Goal: Task Accomplishment & Management: Complete application form

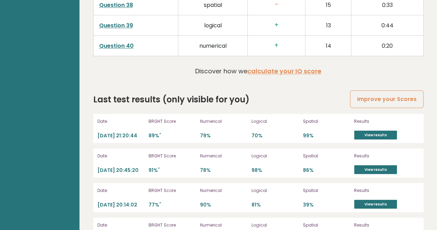
drag, startPoint x: 0, startPoint y: 0, endPoint x: 298, endPoint y: 158, distance: 337.5
click at [298, 158] on div "Date 2025-10-14 20:45:20 BRGHT Score 91% * Numerical 78% Logical 98% Spatial 86…" at bounding box center [258, 162] width 330 height 29
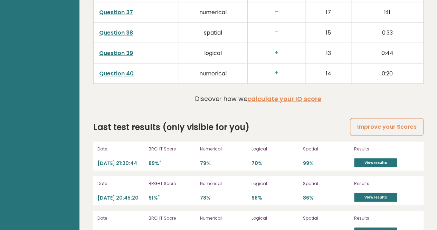
scroll to position [1822, 0]
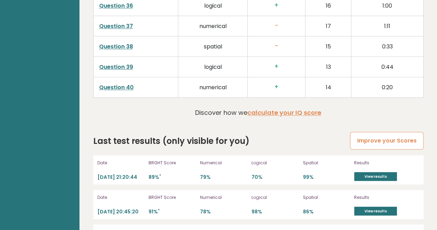
click at [363, 132] on link "Improve your Scores" at bounding box center [386, 141] width 73 height 18
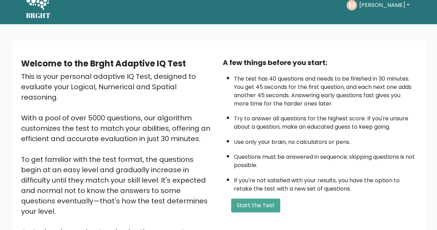
scroll to position [28, 0]
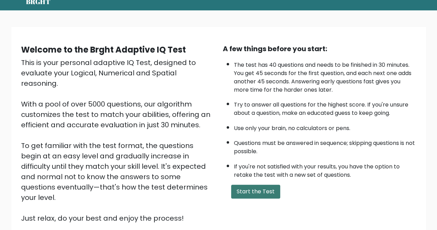
click at [248, 187] on button "Start the Test" at bounding box center [255, 191] width 49 height 14
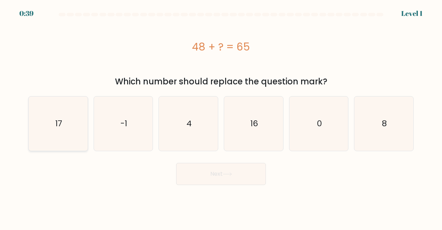
click at [50, 114] on icon "17" at bounding box center [58, 123] width 54 height 54
click at [221, 115] on input "a. 17" at bounding box center [221, 116] width 0 height 2
radio input "true"
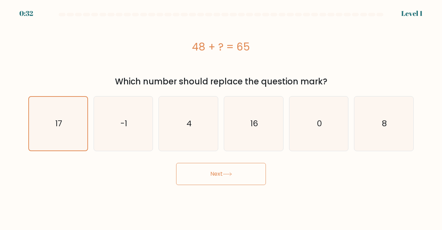
click at [236, 174] on button "Next" at bounding box center [221, 174] width 90 height 22
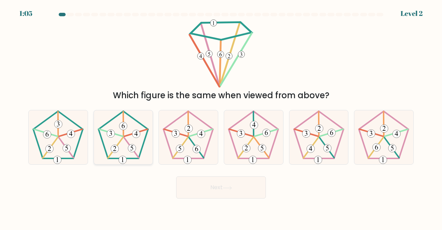
click at [133, 131] on 166 at bounding box center [136, 134] width 8 height 8
click at [221, 117] on input "b." at bounding box center [221, 116] width 0 height 2
radio input "true"
click at [193, 187] on button "Next" at bounding box center [221, 187] width 90 height 22
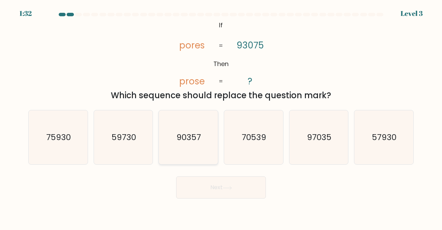
click at [176, 115] on icon "90357" at bounding box center [188, 137] width 54 height 54
click at [221, 115] on input "c. 90357" at bounding box center [221, 116] width 0 height 2
radio input "true"
click at [232, 190] on button "Next" at bounding box center [221, 187] width 90 height 22
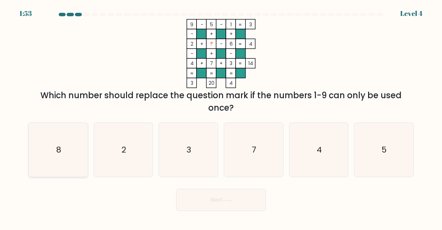
click at [68, 146] on icon "8" at bounding box center [58, 150] width 54 height 54
click at [221, 117] on input "a. 8" at bounding box center [221, 116] width 0 height 2
radio input "true"
click at [200, 202] on button "Next" at bounding box center [221, 200] width 90 height 22
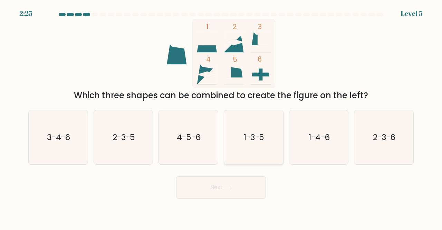
click at [235, 116] on icon "1-3-5" at bounding box center [253, 137] width 54 height 54
click at [221, 116] on input "d. 1-3-5" at bounding box center [221, 116] width 0 height 2
radio input "true"
click at [234, 182] on button "Next" at bounding box center [221, 187] width 90 height 22
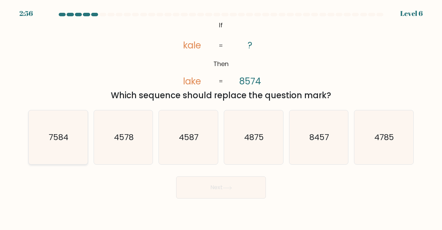
click at [61, 122] on icon "7584" at bounding box center [58, 137] width 54 height 54
click at [221, 117] on input "a. 7584" at bounding box center [221, 116] width 0 height 2
radio input "true"
click at [196, 181] on button "Next" at bounding box center [221, 187] width 90 height 22
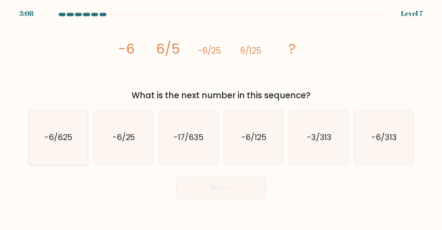
click at [75, 134] on icon "-6/625" at bounding box center [58, 137] width 54 height 54
click at [221, 117] on input "a. -6/625" at bounding box center [221, 116] width 0 height 2
radio input "true"
click at [191, 186] on button "Next" at bounding box center [221, 187] width 90 height 22
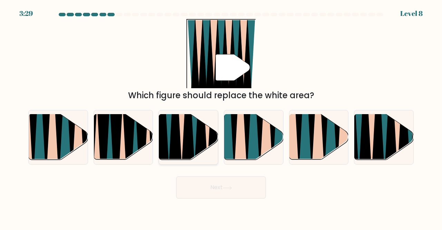
click at [171, 137] on icon at bounding box center [174, 115] width 13 height 118
click at [221, 117] on input "c." at bounding box center [221, 116] width 0 height 2
radio input "true"
click at [196, 183] on button "Next" at bounding box center [221, 187] width 90 height 22
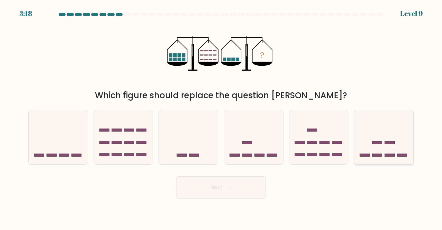
click at [374, 125] on icon at bounding box center [383, 137] width 59 height 49
click at [221, 117] on input "f." at bounding box center [221, 116] width 0 height 2
radio input "true"
click at [245, 190] on button "Next" at bounding box center [221, 187] width 90 height 22
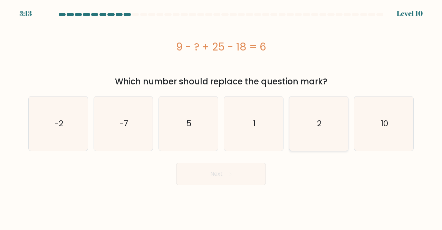
click at [317, 110] on icon "2" at bounding box center [319, 123] width 54 height 54
click at [221, 115] on input "e. 2" at bounding box center [221, 116] width 0 height 2
radio input "true"
click at [241, 182] on button "Next" at bounding box center [221, 174] width 90 height 22
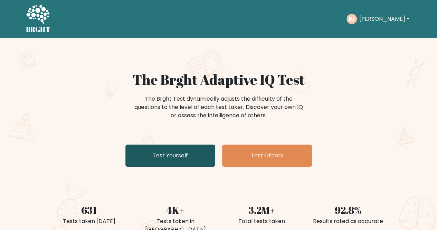
click at [157, 144] on link "Test Yourself" at bounding box center [170, 155] width 90 height 22
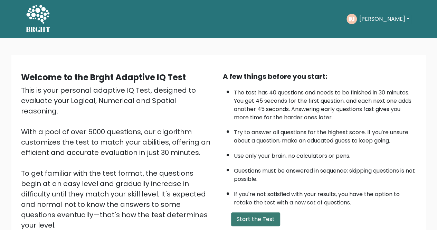
click at [253, 219] on button "Start the Test" at bounding box center [255, 219] width 49 height 14
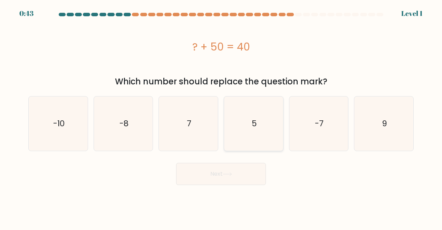
click at [236, 121] on icon "5" at bounding box center [253, 123] width 54 height 54
click at [221, 117] on input "d. 5" at bounding box center [221, 116] width 0 height 2
radio input "true"
click at [232, 173] on icon at bounding box center [227, 174] width 9 height 4
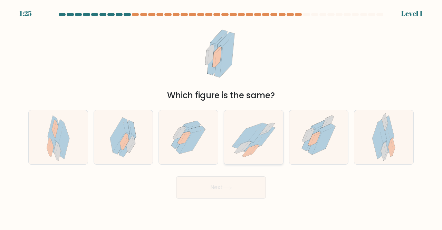
click at [249, 139] on icon at bounding box center [247, 134] width 30 height 23
click at [221, 117] on input "d." at bounding box center [221, 116] width 0 height 2
radio input "true"
click at [240, 180] on button "Next" at bounding box center [221, 187] width 90 height 22
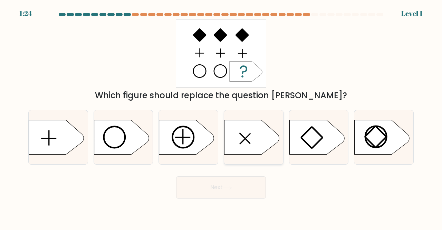
click at [257, 136] on icon at bounding box center [251, 137] width 55 height 35
click at [221, 117] on input "d." at bounding box center [221, 116] width 0 height 2
radio input "true"
click at [245, 180] on button "Next" at bounding box center [221, 187] width 90 height 22
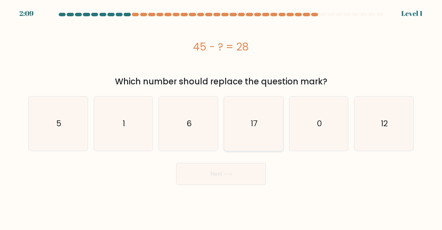
click at [251, 140] on icon "17" at bounding box center [253, 123] width 54 height 54
click at [221, 117] on input "d. 17" at bounding box center [221, 116] width 0 height 2
radio input "true"
click at [246, 177] on button "Next" at bounding box center [221, 174] width 90 height 22
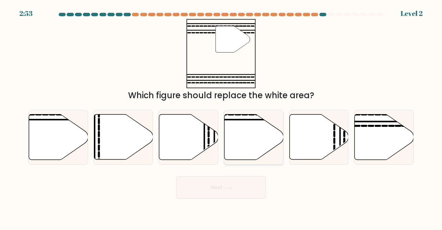
click at [260, 138] on icon at bounding box center [253, 136] width 59 height 45
click at [221, 117] on input "d." at bounding box center [221, 116] width 0 height 2
radio input "true"
click at [250, 190] on button "Next" at bounding box center [221, 187] width 90 height 22
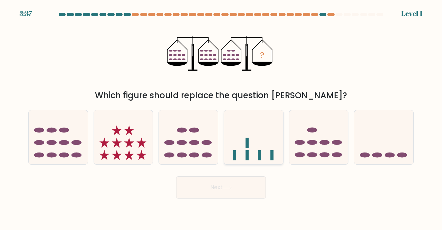
click at [258, 148] on icon at bounding box center [253, 137] width 59 height 49
click at [221, 117] on input "d." at bounding box center [221, 116] width 0 height 2
radio input "true"
click at [248, 184] on button "Next" at bounding box center [221, 187] width 90 height 22
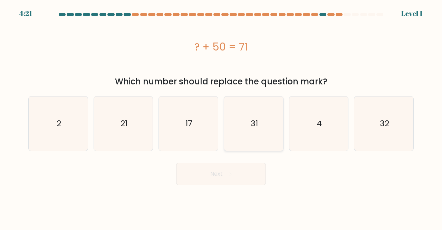
click at [255, 148] on icon "31" at bounding box center [253, 123] width 54 height 54
click at [221, 117] on input "d. 31" at bounding box center [221, 116] width 0 height 2
radio input "true"
click at [253, 190] on body "5:05 Level 1 a." at bounding box center [221, 115] width 442 height 230
click at [252, 176] on button "Next" at bounding box center [221, 174] width 90 height 22
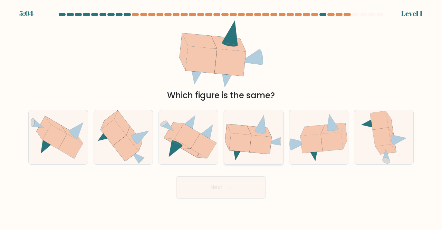
click at [258, 152] on icon at bounding box center [261, 144] width 22 height 19
click at [221, 117] on input "d." at bounding box center [221, 116] width 0 height 2
radio input "true"
click at [241, 189] on button "Next" at bounding box center [221, 187] width 90 height 22
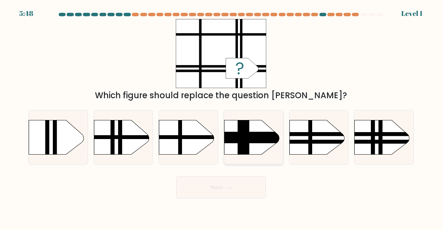
click at [244, 154] on rect at bounding box center [243, 113] width 11 height 117
click at [221, 117] on input "d." at bounding box center [221, 116] width 0 height 2
radio input "true"
click at [235, 183] on button "Next" at bounding box center [221, 187] width 90 height 22
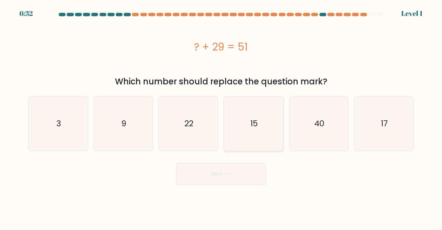
click at [254, 128] on text "15" at bounding box center [254, 123] width 8 height 11
click at [221, 117] on input "d. 15" at bounding box center [221, 116] width 0 height 2
radio input "true"
click at [240, 180] on button "Next" at bounding box center [221, 174] width 90 height 22
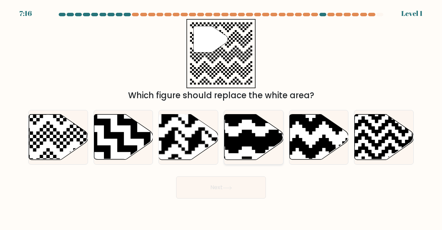
click at [251, 130] on icon at bounding box center [271, 112] width 107 height 107
click at [221, 117] on input "d." at bounding box center [221, 116] width 0 height 2
radio input "true"
click at [240, 182] on button "Next" at bounding box center [221, 187] width 90 height 22
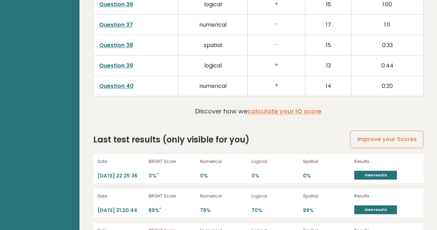
scroll to position [1851, 0]
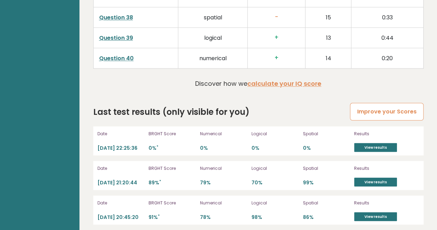
click at [382, 103] on link "Improve your Scores" at bounding box center [386, 112] width 73 height 18
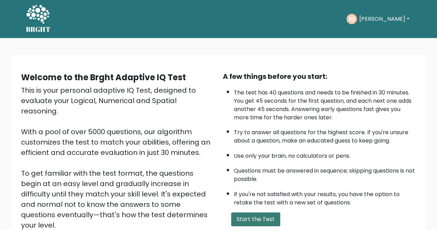
click at [258, 219] on button "Start the Test" at bounding box center [255, 219] width 49 height 14
click at [243, 216] on button "Start the Test" at bounding box center [255, 219] width 49 height 14
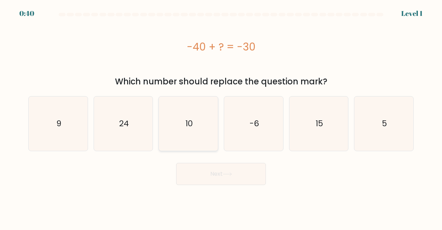
click at [177, 112] on icon "10" at bounding box center [188, 123] width 54 height 54
click at [221, 115] on input "c. 10" at bounding box center [221, 116] width 0 height 2
radio input "true"
click at [207, 170] on button "Next" at bounding box center [221, 174] width 90 height 22
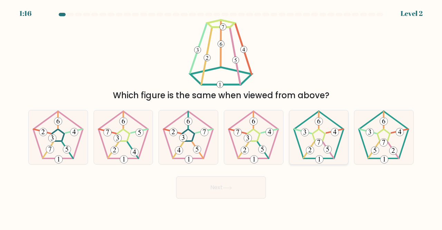
click at [299, 129] on icon at bounding box center [319, 137] width 54 height 54
click at [221, 117] on input "e." at bounding box center [221, 116] width 0 height 2
radio input "true"
click at [244, 192] on button "Next" at bounding box center [221, 187] width 90 height 22
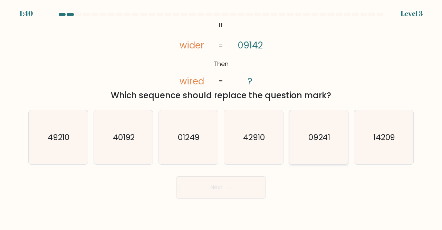
click at [322, 146] on icon "09241" at bounding box center [319, 137] width 54 height 54
click at [221, 117] on input "e. 09241" at bounding box center [221, 116] width 0 height 2
radio input "true"
click at [255, 184] on button "Next" at bounding box center [221, 187] width 90 height 22
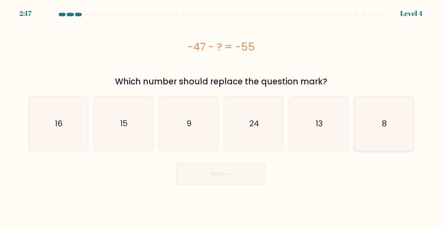
click at [383, 114] on icon "8" at bounding box center [384, 123] width 54 height 54
click at [221, 115] on input "f. 8" at bounding box center [221, 116] width 0 height 2
radio input "true"
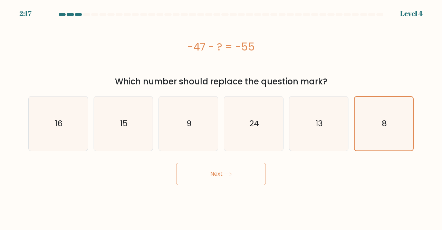
click at [244, 171] on button "Next" at bounding box center [221, 174] width 90 height 22
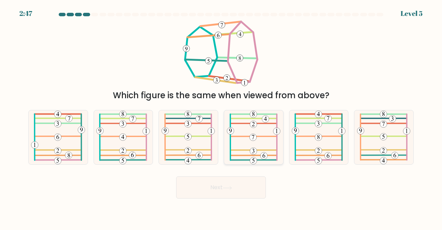
click at [275, 146] on icon at bounding box center [254, 137] width 54 height 54
click at [221, 117] on input "d." at bounding box center [221, 116] width 0 height 2
radio input "true"
click at [238, 189] on button "Next" at bounding box center [221, 187] width 90 height 22
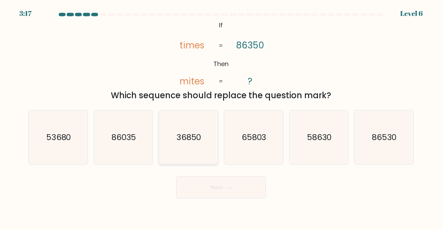
click at [179, 134] on text "36850" at bounding box center [188, 136] width 25 height 11
click at [221, 117] on input "c. 36850" at bounding box center [221, 116] width 0 height 2
radio input "true"
click at [195, 181] on button "Next" at bounding box center [221, 187] width 90 height 22
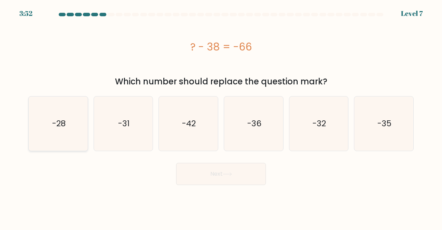
click at [60, 134] on icon "-28" at bounding box center [58, 123] width 54 height 54
click at [221, 117] on input "a. -28" at bounding box center [221, 116] width 0 height 2
radio input "true"
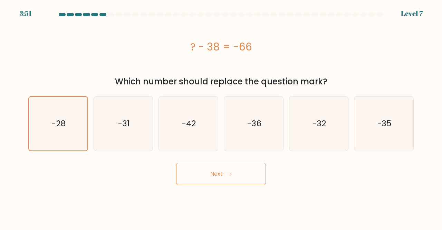
click at [194, 172] on button "Next" at bounding box center [221, 174] width 90 height 22
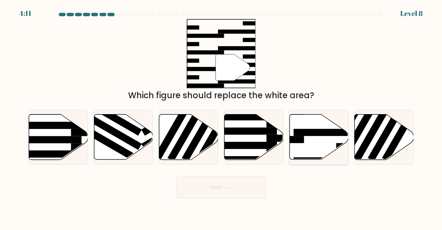
click at [326, 156] on icon at bounding box center [318, 136] width 59 height 45
click at [221, 117] on input "e." at bounding box center [221, 116] width 0 height 2
radio input "true"
click at [247, 183] on button "Next" at bounding box center [221, 187] width 90 height 22
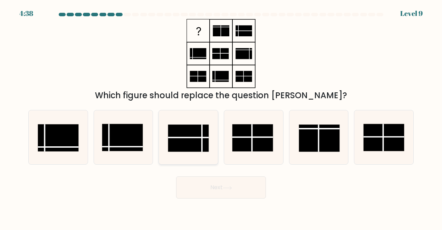
click at [192, 141] on rect at bounding box center [188, 137] width 41 height 27
click at [221, 117] on input "c." at bounding box center [221, 116] width 0 height 2
radio input "true"
click at [212, 193] on button "Next" at bounding box center [221, 187] width 90 height 22
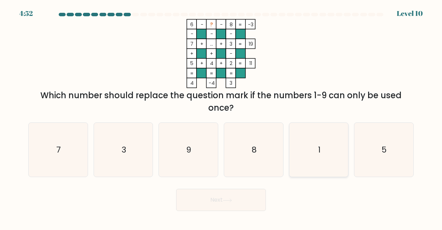
click at [320, 133] on icon "1" at bounding box center [319, 150] width 54 height 54
click at [221, 117] on input "e. 1" at bounding box center [221, 116] width 0 height 2
radio input "true"
click at [248, 194] on button "Next" at bounding box center [221, 200] width 90 height 22
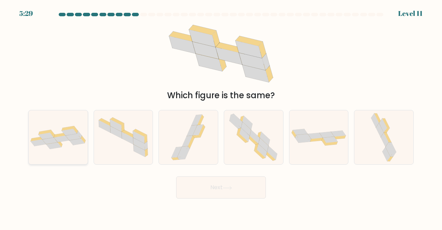
click at [35, 133] on icon at bounding box center [58, 137] width 59 height 23
click at [221, 117] on input "a." at bounding box center [221, 116] width 0 height 2
radio input "true"
click at [204, 190] on button "Next" at bounding box center [221, 187] width 90 height 22
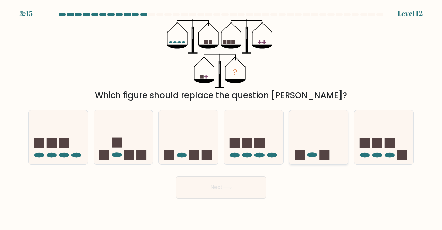
click at [298, 131] on icon at bounding box center [318, 137] width 59 height 49
click at [221, 117] on input "e." at bounding box center [221, 116] width 0 height 2
radio input "true"
click at [247, 180] on button "Next" at bounding box center [221, 187] width 90 height 22
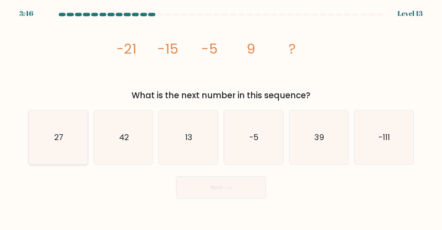
click at [63, 123] on icon "27" at bounding box center [58, 137] width 54 height 54
click at [221, 117] on input "a. 27" at bounding box center [221, 116] width 0 height 2
radio input "true"
click at [221, 192] on button "Next" at bounding box center [221, 187] width 90 height 22
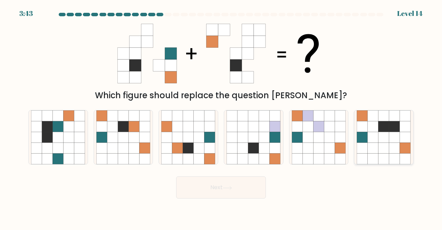
click at [407, 134] on icon at bounding box center [405, 137] width 11 height 11
click at [221, 117] on input "f." at bounding box center [221, 116] width 0 height 2
radio input "true"
click at [249, 181] on button "Next" at bounding box center [221, 187] width 90 height 22
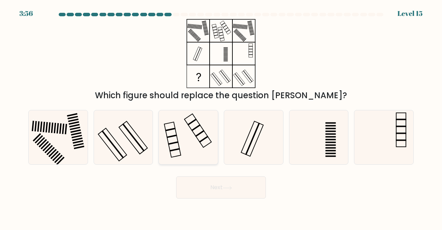
click at [184, 128] on icon at bounding box center [188, 137] width 54 height 54
click at [221, 117] on input "c." at bounding box center [221, 116] width 0 height 2
radio input "true"
click at [228, 185] on button "Next" at bounding box center [221, 187] width 90 height 22
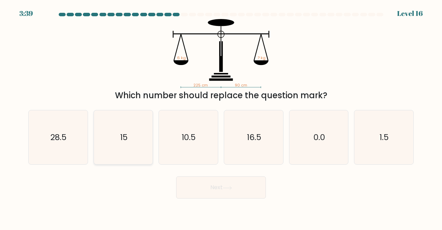
click at [126, 122] on icon "15" at bounding box center [123, 137] width 54 height 54
click at [221, 117] on input "b. 15" at bounding box center [221, 116] width 0 height 2
radio input "true"
click at [198, 183] on button "Next" at bounding box center [221, 187] width 90 height 22
click at [197, 185] on button "Next" at bounding box center [221, 187] width 90 height 22
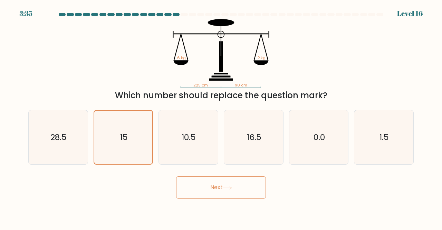
click at [194, 185] on button "Next" at bounding box center [221, 187] width 90 height 22
click at [99, 118] on icon "15" at bounding box center [123, 137] width 54 height 54
click at [221, 117] on input "b. 15" at bounding box center [221, 116] width 0 height 2
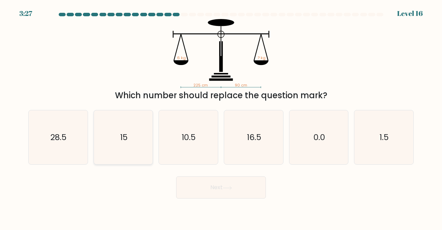
radio input "true"
click at [194, 183] on button "Next" at bounding box center [221, 187] width 90 height 22
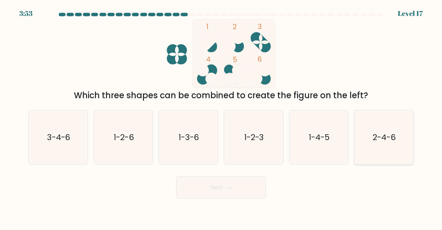
click at [399, 135] on icon "2-4-6" at bounding box center [384, 137] width 54 height 54
click at [221, 117] on input "f. 2-4-6" at bounding box center [221, 116] width 0 height 2
radio input "true"
click at [228, 185] on button "Next" at bounding box center [221, 187] width 90 height 22
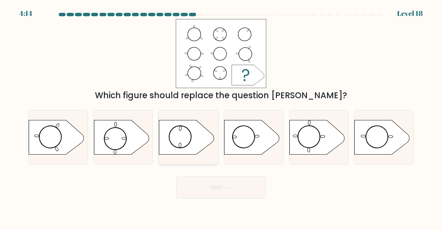
click at [173, 133] on icon at bounding box center [186, 137] width 55 height 35
click at [221, 117] on input "c." at bounding box center [221, 116] width 0 height 2
radio input "true"
click at [237, 181] on button "Next" at bounding box center [221, 187] width 90 height 22
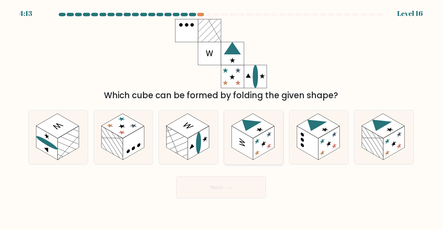
click at [246, 136] on rect at bounding box center [242, 143] width 21 height 34
click at [221, 117] on input "d." at bounding box center [221, 116] width 0 height 2
radio input "true"
click at [232, 186] on icon at bounding box center [227, 188] width 9 height 4
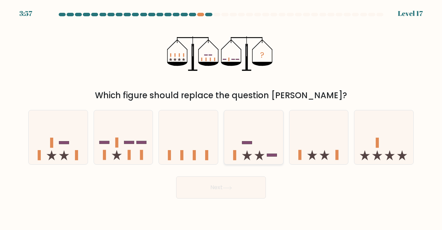
click at [243, 138] on icon at bounding box center [253, 137] width 59 height 49
click at [221, 117] on input "d." at bounding box center [221, 116] width 0 height 2
radio input "true"
click at [199, 188] on button "Next" at bounding box center [221, 187] width 90 height 22
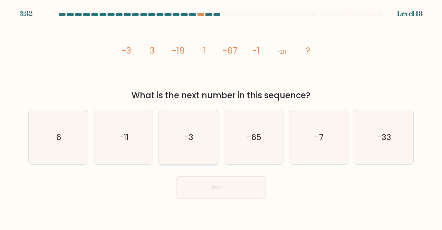
click at [197, 128] on icon "-3" at bounding box center [188, 137] width 54 height 54
click at [221, 117] on input "c. -3" at bounding box center [221, 116] width 0 height 2
radio input "true"
click at [209, 180] on button "Next" at bounding box center [221, 187] width 90 height 22
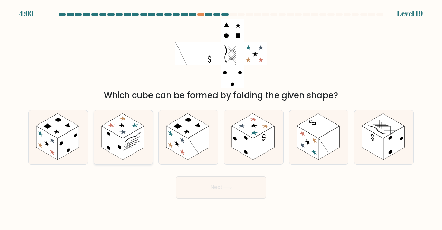
click at [109, 135] on circle at bounding box center [108, 133] width 3 height 5
click at [221, 117] on input "b." at bounding box center [221, 116] width 0 height 2
radio input "true"
click at [194, 187] on button "Next" at bounding box center [221, 187] width 90 height 22
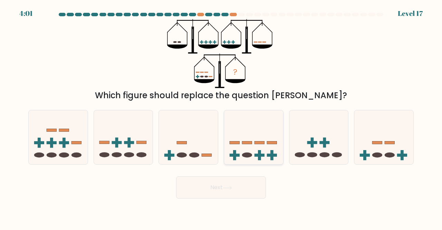
click at [265, 129] on icon at bounding box center [253, 137] width 59 height 49
click at [221, 117] on input "d." at bounding box center [221, 116] width 0 height 2
radio input "true"
click at [246, 181] on button "Next" at bounding box center [221, 187] width 90 height 22
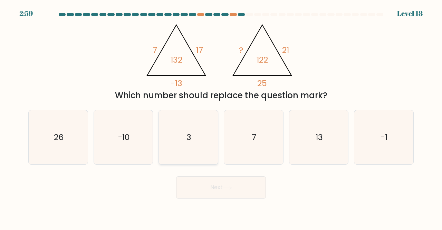
click at [196, 127] on icon "3" at bounding box center [188, 137] width 54 height 54
click at [221, 117] on input "c. 3" at bounding box center [221, 116] width 0 height 2
radio input "true"
click at [219, 183] on button "Next" at bounding box center [221, 187] width 90 height 22
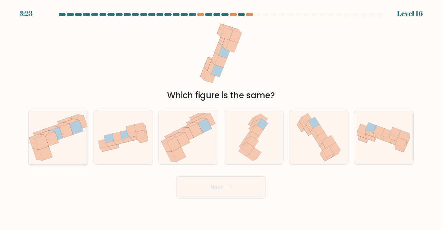
click at [66, 130] on icon at bounding box center [66, 130] width 14 height 14
click at [221, 117] on input "a." at bounding box center [221, 116] width 0 height 2
radio input "true"
click at [181, 185] on button "Next" at bounding box center [221, 187] width 90 height 22
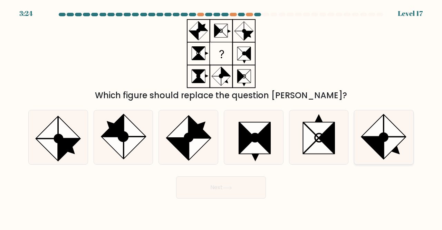
click at [397, 132] on icon at bounding box center [395, 126] width 22 height 22
click at [221, 117] on input "f." at bounding box center [221, 116] width 0 height 2
radio input "true"
click at [235, 183] on button "Next" at bounding box center [221, 187] width 90 height 22
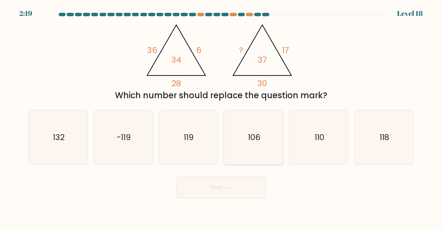
click at [262, 129] on icon "106" at bounding box center [253, 137] width 54 height 54
click at [221, 117] on input "d. 106" at bounding box center [221, 116] width 0 height 2
radio input "true"
click at [236, 191] on button "Next" at bounding box center [221, 187] width 90 height 22
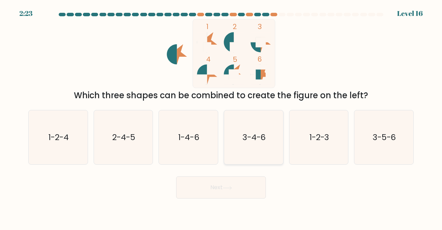
click at [259, 152] on icon "3-4-6" at bounding box center [253, 137] width 54 height 54
click at [221, 117] on input "d. 3-4-6" at bounding box center [221, 116] width 0 height 2
radio input "true"
click at [242, 189] on button "Next" at bounding box center [221, 187] width 90 height 22
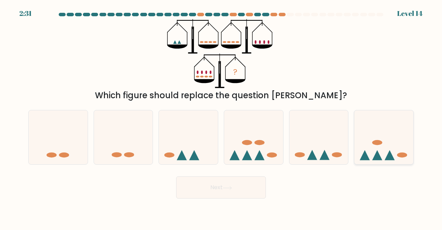
click at [376, 154] on icon at bounding box center [377, 155] width 10 height 10
click at [221, 117] on input "f." at bounding box center [221, 116] width 0 height 2
radio input "true"
click at [247, 196] on button "Next" at bounding box center [221, 187] width 90 height 22
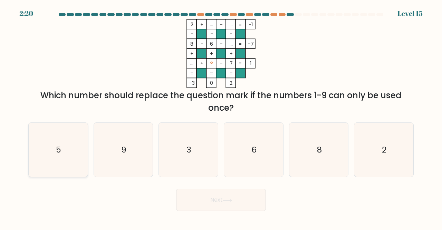
click at [33, 129] on icon "5" at bounding box center [58, 150] width 54 height 54
click at [221, 117] on input "a. 5" at bounding box center [221, 116] width 0 height 2
radio input "true"
click at [214, 199] on button "Next" at bounding box center [221, 200] width 90 height 22
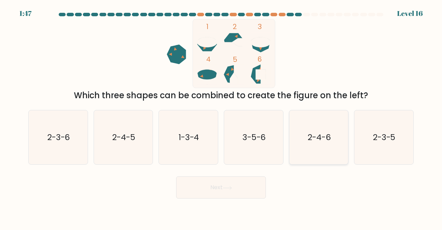
click at [320, 156] on icon "2-4-6" at bounding box center [319, 137] width 54 height 54
click at [221, 117] on input "e. 2-4-6" at bounding box center [221, 116] width 0 height 2
radio input "true"
click at [232, 192] on button "Next" at bounding box center [221, 187] width 90 height 22
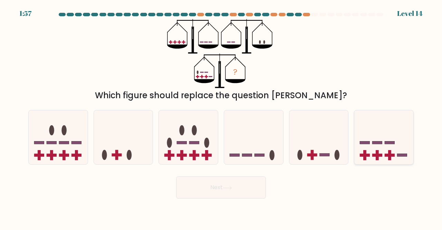
click at [392, 113] on icon at bounding box center [383, 137] width 59 height 49
click at [221, 115] on input "f." at bounding box center [221, 116] width 0 height 2
radio input "true"
click at [253, 183] on button "Next" at bounding box center [221, 187] width 90 height 22
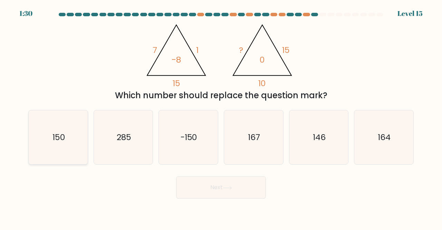
click at [35, 123] on icon "150" at bounding box center [58, 137] width 54 height 54
click at [221, 117] on input "a. 150" at bounding box center [221, 116] width 0 height 2
radio input "true"
click at [225, 186] on icon at bounding box center [227, 188] width 9 height 4
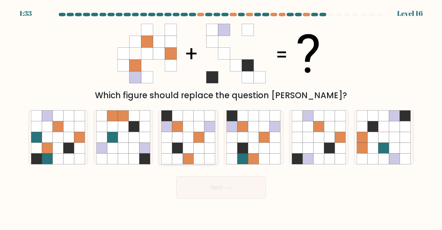
click at [197, 138] on icon at bounding box center [199, 137] width 11 height 11
click at [221, 117] on input "c." at bounding box center [221, 116] width 0 height 2
radio input "true"
click at [208, 180] on button "Next" at bounding box center [221, 187] width 90 height 22
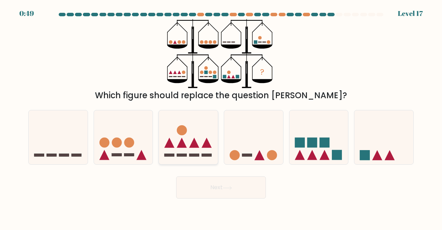
click at [201, 143] on icon at bounding box center [188, 137] width 59 height 49
click at [221, 117] on input "c." at bounding box center [221, 116] width 0 height 2
radio input "true"
click at [222, 192] on button "Next" at bounding box center [221, 187] width 90 height 22
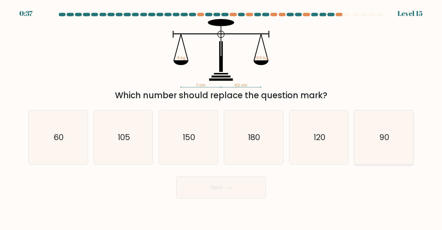
click at [389, 130] on icon "90" at bounding box center [384, 137] width 54 height 54
click at [221, 117] on input "f. 90" at bounding box center [221, 116] width 0 height 2
radio input "true"
click at [253, 182] on button "Next" at bounding box center [221, 187] width 90 height 22
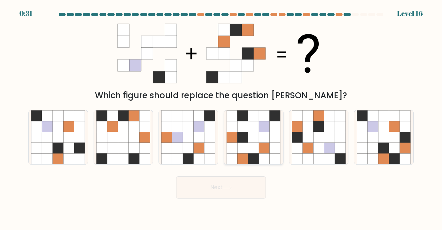
click at [257, 133] on icon at bounding box center [253, 137] width 11 height 11
click at [221, 117] on input "d." at bounding box center [221, 116] width 0 height 2
radio input "true"
click at [247, 187] on button "Next" at bounding box center [221, 187] width 90 height 22
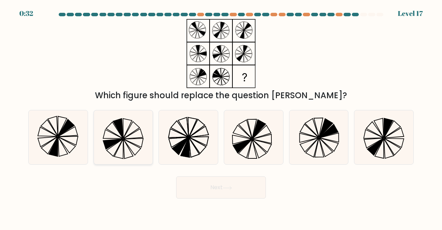
click at [105, 147] on icon at bounding box center [113, 144] width 20 height 10
click at [221, 117] on input "b." at bounding box center [221, 116] width 0 height 2
radio input "true"
click at [200, 182] on button "Next" at bounding box center [221, 187] width 90 height 22
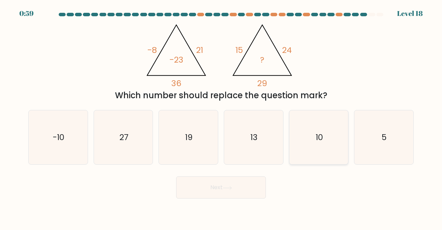
click at [315, 125] on icon "10" at bounding box center [319, 137] width 54 height 54
click at [221, 117] on input "e. 10" at bounding box center [221, 116] width 0 height 2
radio input "true"
click at [240, 187] on button "Next" at bounding box center [221, 187] width 90 height 22
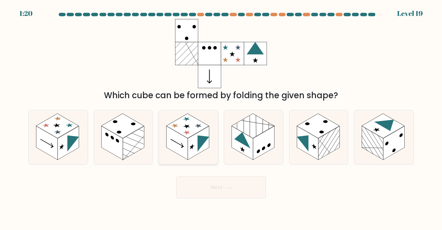
click at [191, 145] on rect at bounding box center [198, 143] width 21 height 34
click at [221, 117] on input "c." at bounding box center [221, 116] width 0 height 2
radio input "true"
click at [218, 185] on button "Next" at bounding box center [221, 187] width 90 height 22
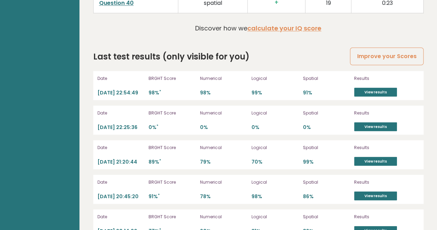
scroll to position [1933, 0]
